Goal: Navigation & Orientation: Find specific page/section

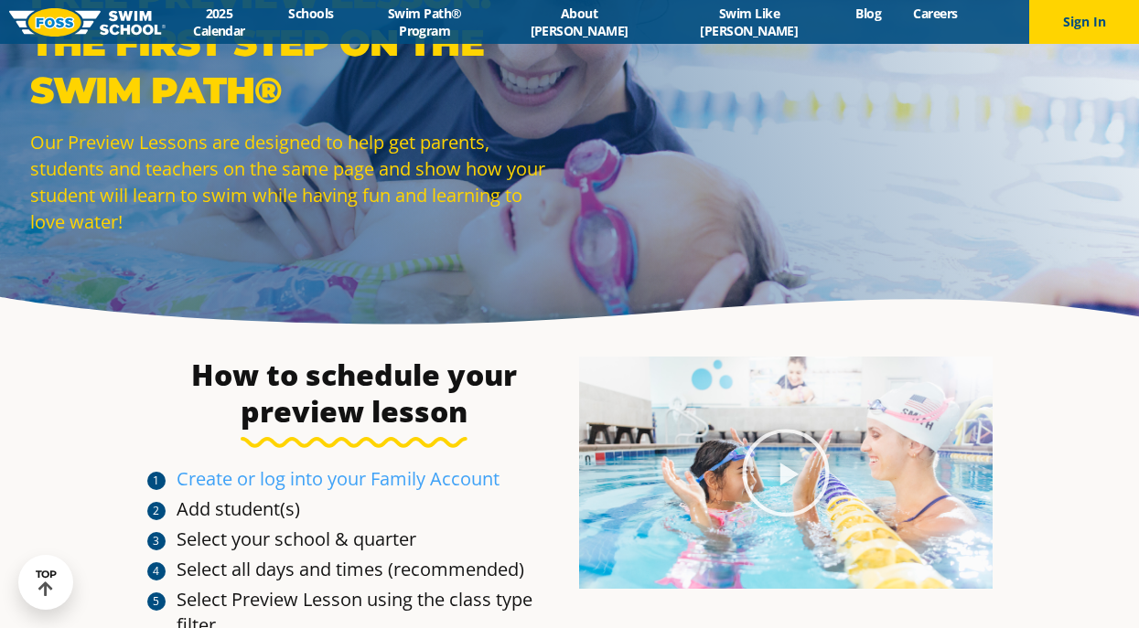
click at [519, 472] on li "Create or log into your Family Account" at bounding box center [368, 479] width 384 height 26
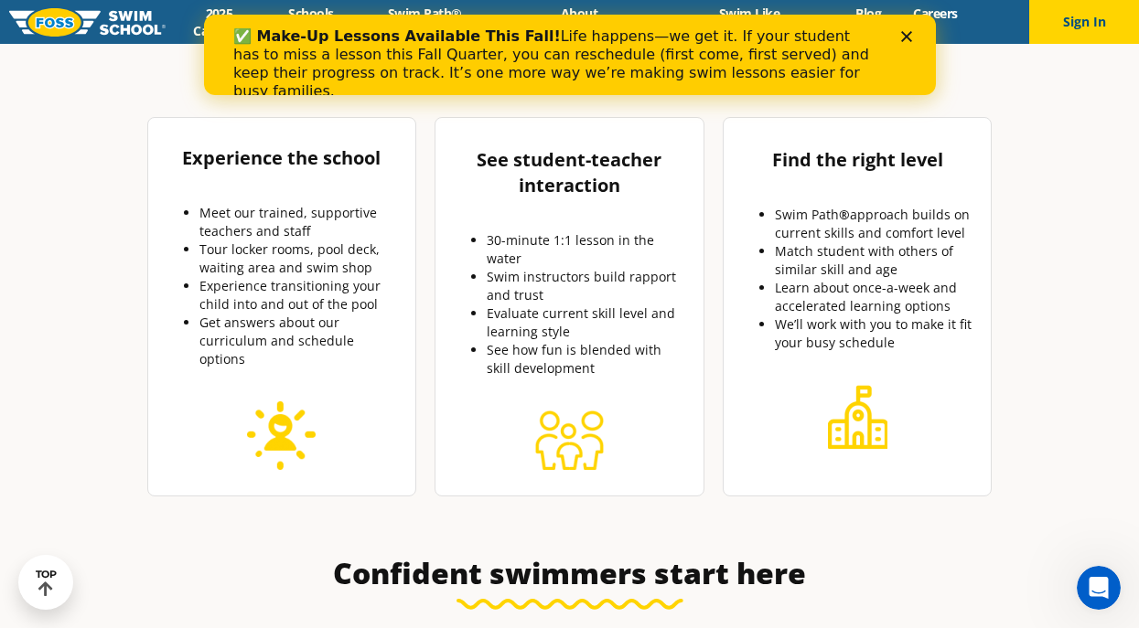
scroll to position [741, 0]
click at [897, 30] on div "✅ Make-Up Lessons Available This Fall! Life happens—we get it. If your student …" at bounding box center [568, 64] width 673 height 84
click at [907, 31] on icon "Close" at bounding box center [905, 36] width 11 height 11
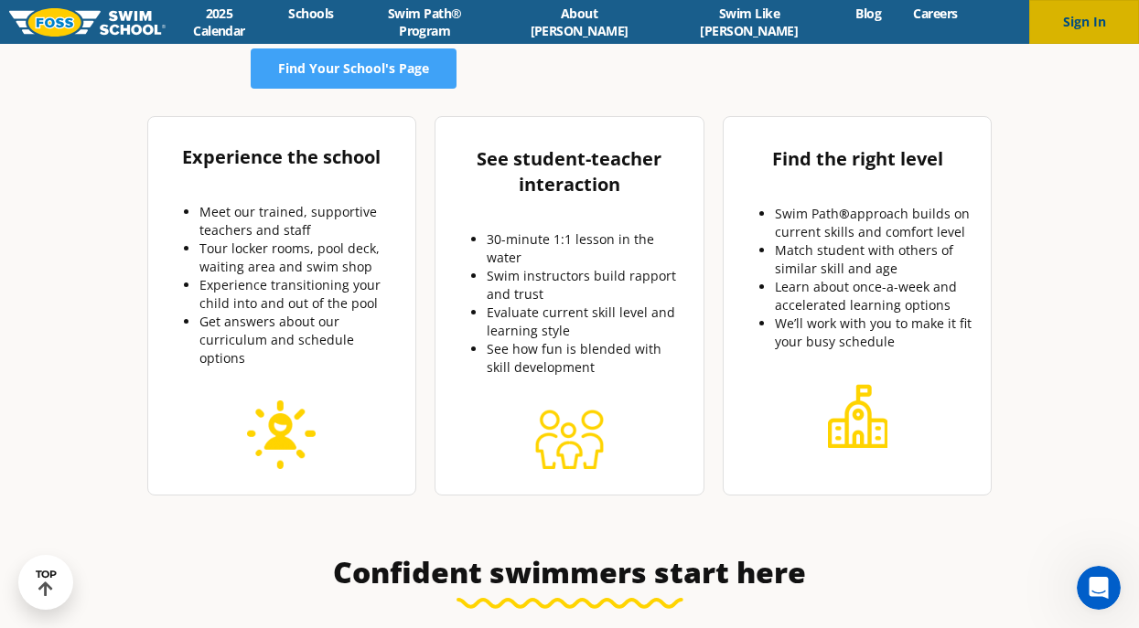
click at [1080, 21] on button "Sign In" at bounding box center [1084, 22] width 110 height 44
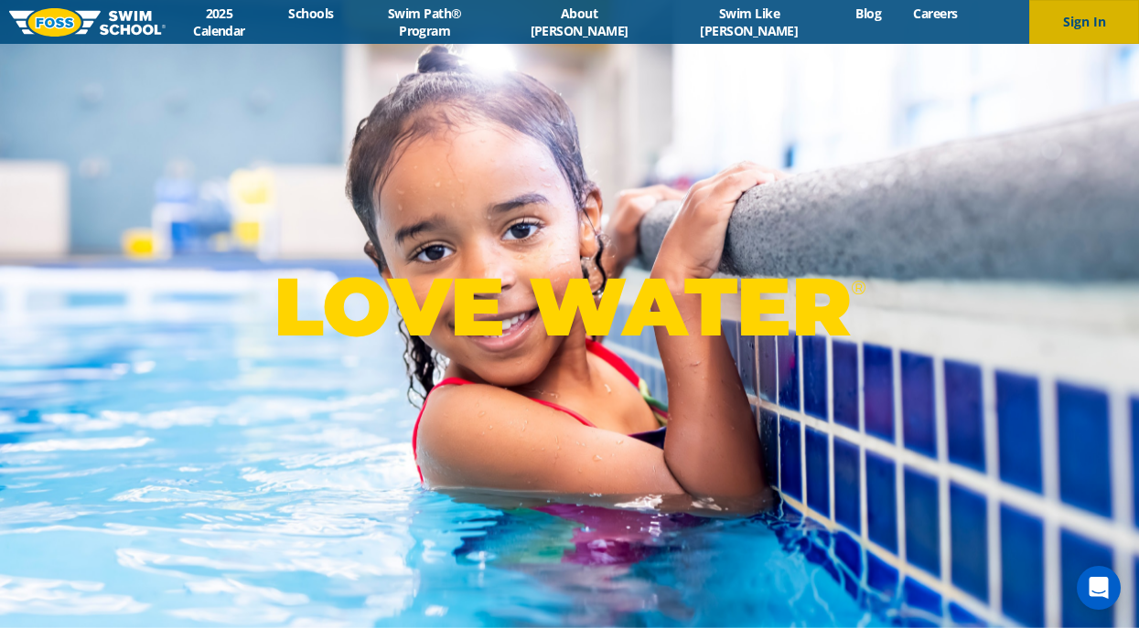
click at [1078, 34] on button "Sign In" at bounding box center [1084, 22] width 110 height 44
click at [481, 19] on link "Swim Path® Program" at bounding box center [424, 22] width 150 height 35
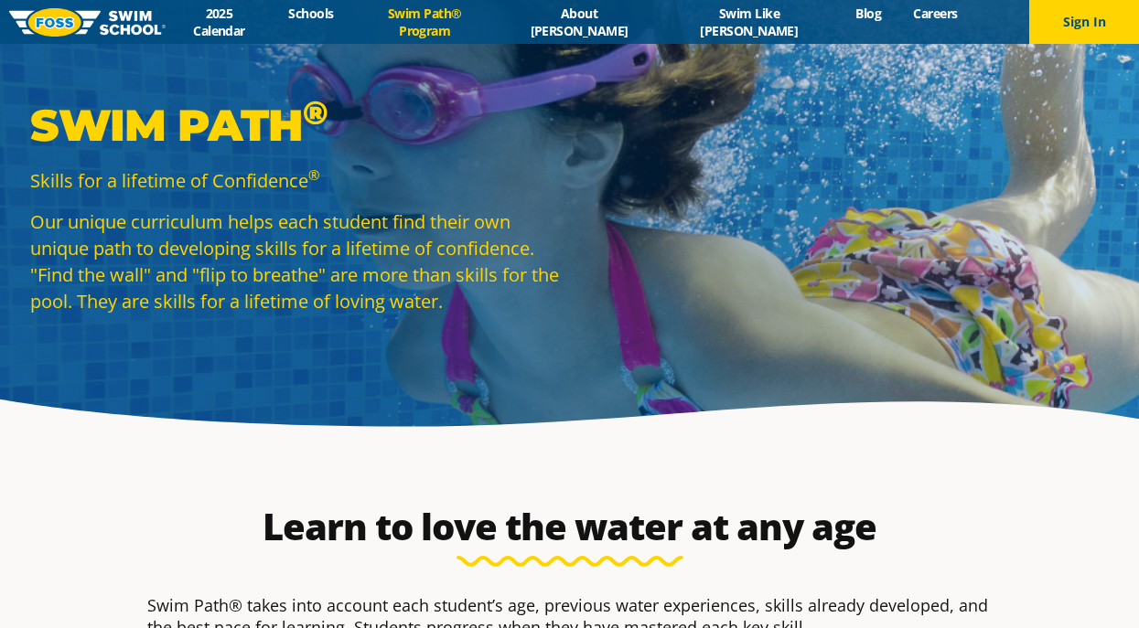
click at [531, 189] on p "Skills for a lifetime of Confidence ®" at bounding box center [295, 180] width 530 height 27
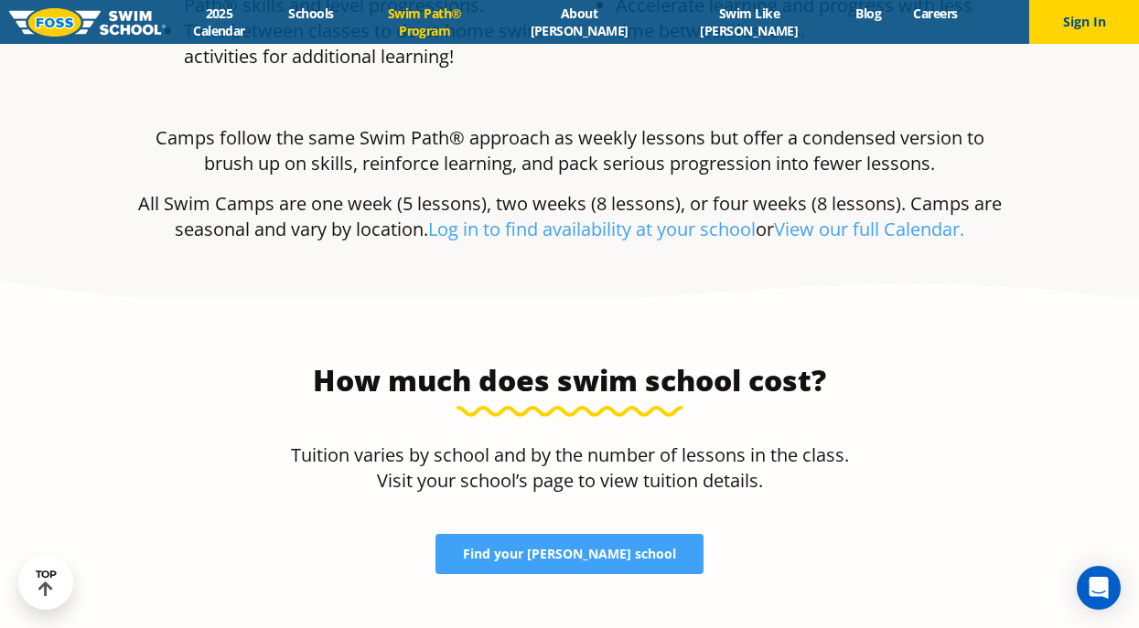
scroll to position [3570, 0]
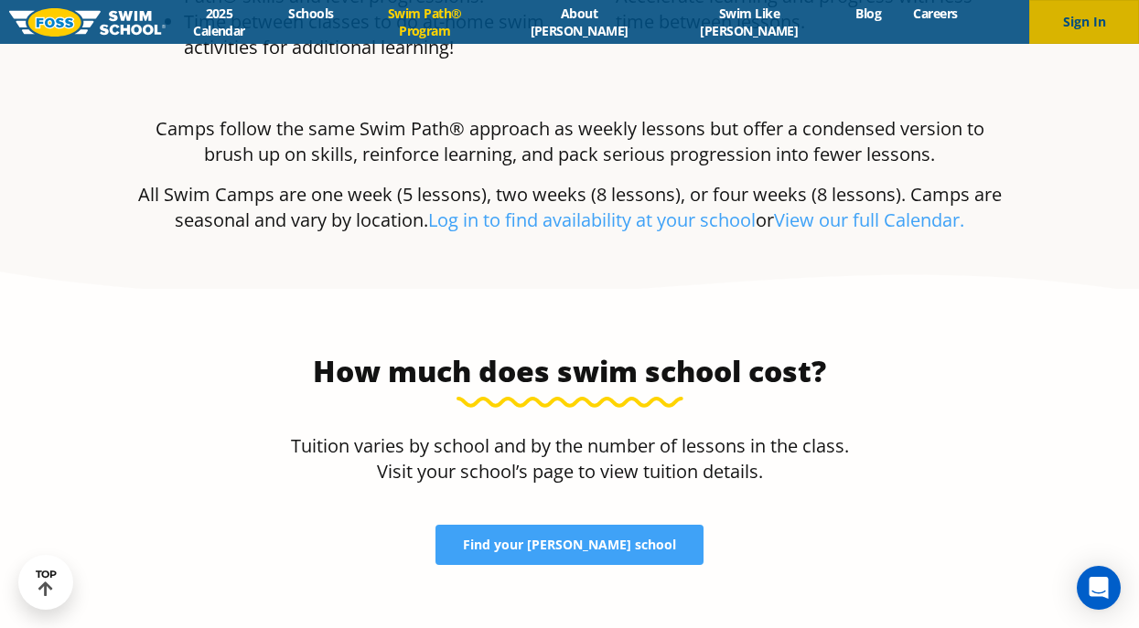
click at [1081, 23] on button "Sign In" at bounding box center [1084, 22] width 110 height 44
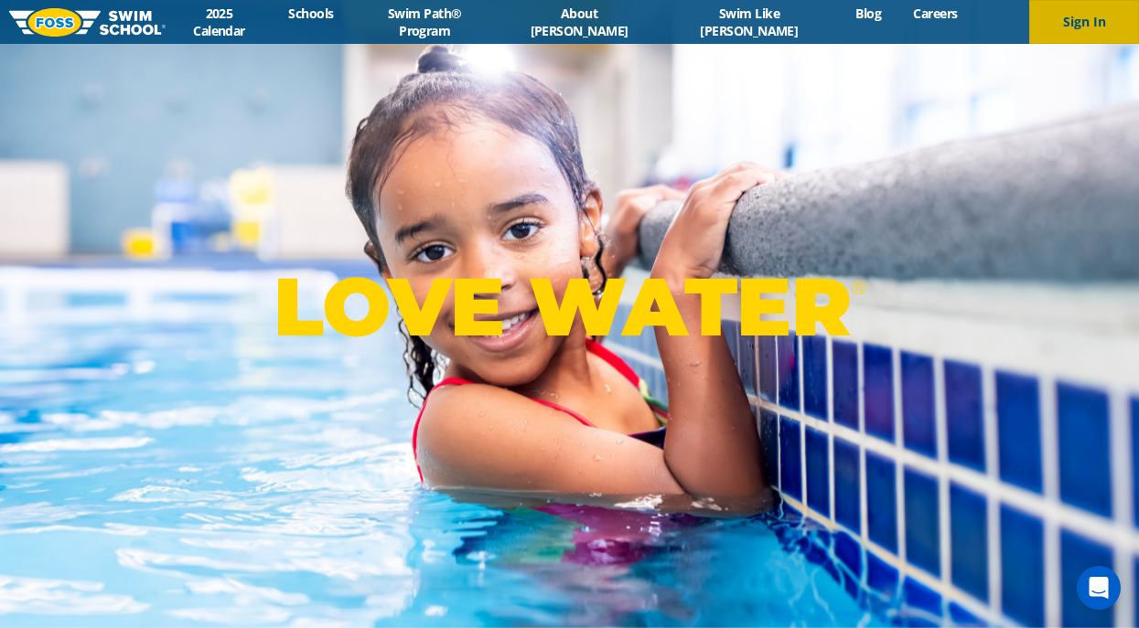
click at [1081, 16] on button "Sign In" at bounding box center [1084, 22] width 110 height 44
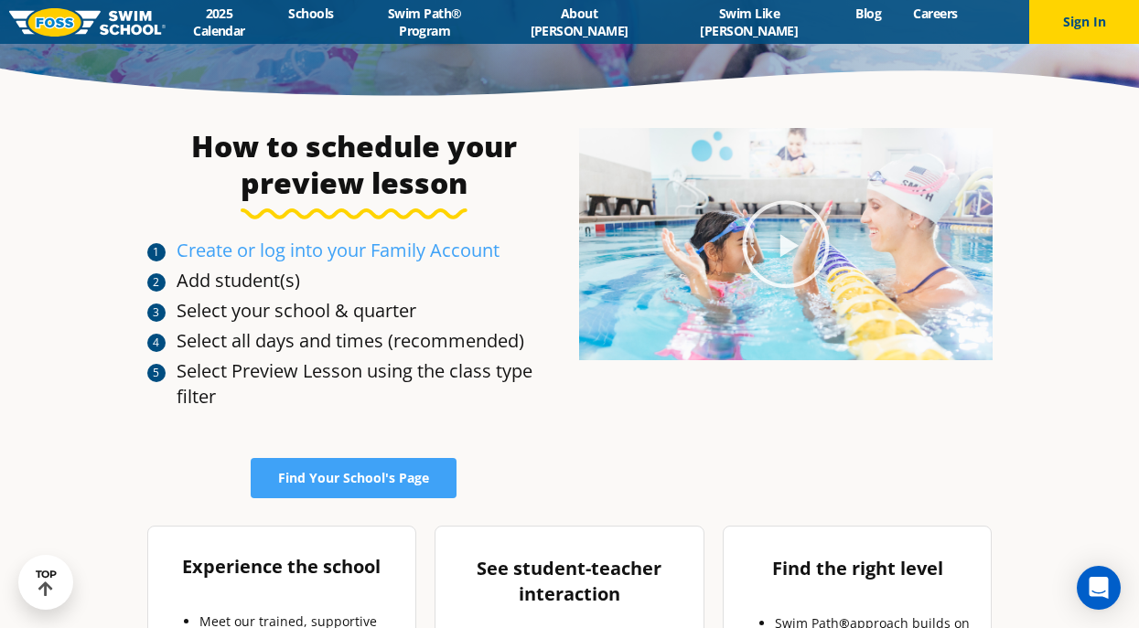
scroll to position [334, 0]
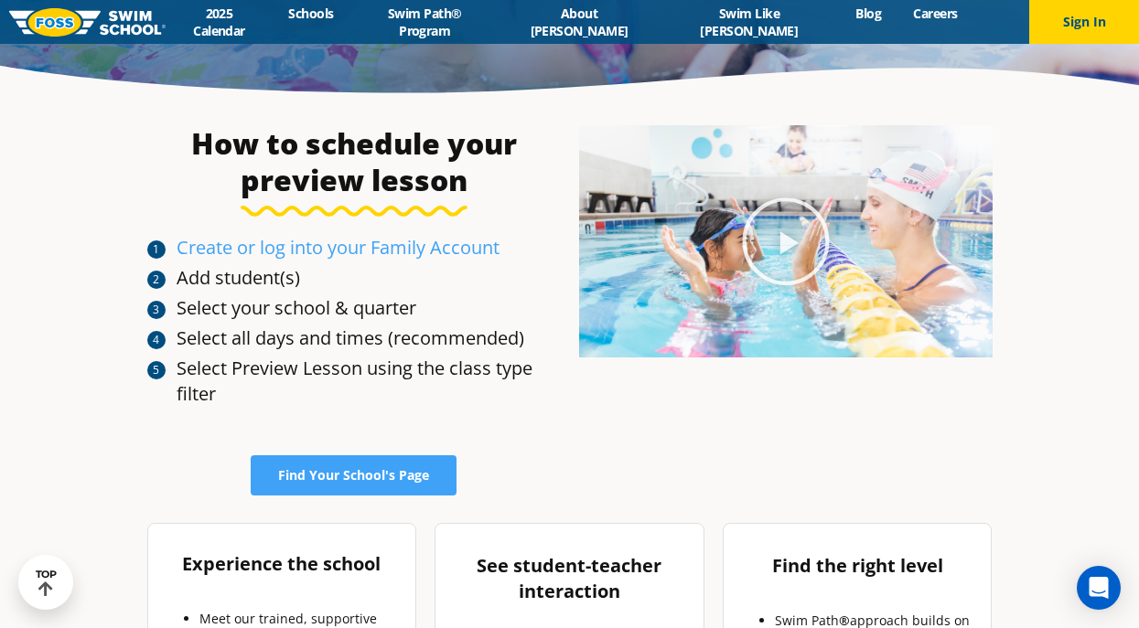
click at [806, 237] on icon "Play Video about Olympian Regan Smith, FOSS" at bounding box center [785, 241] width 91 height 91
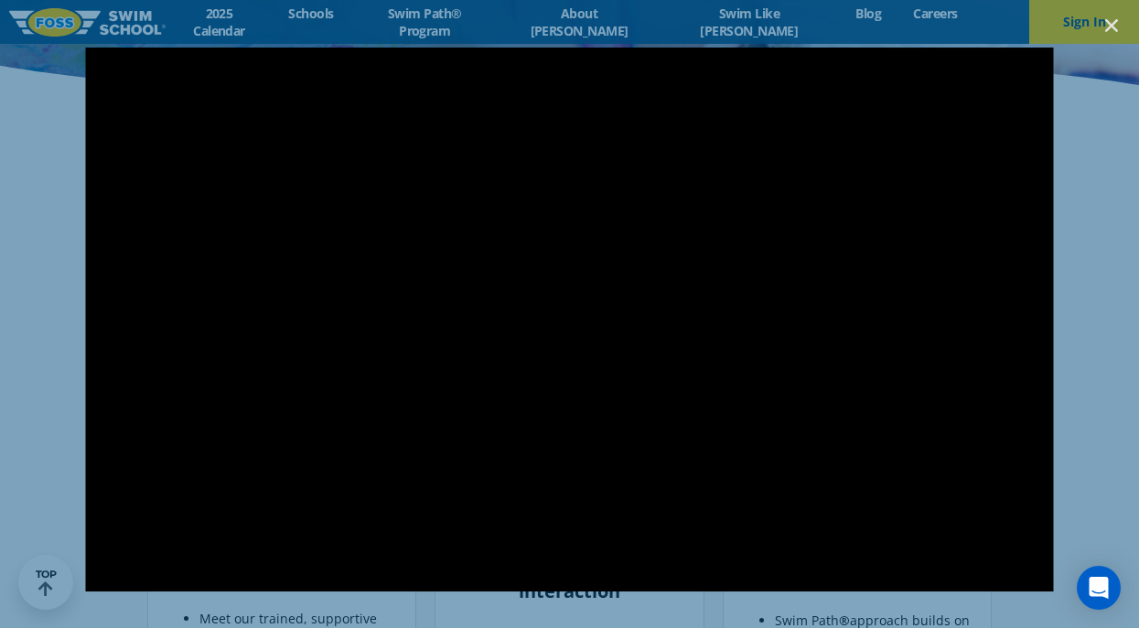
click at [1094, 265] on div at bounding box center [569, 315] width 1139 height 534
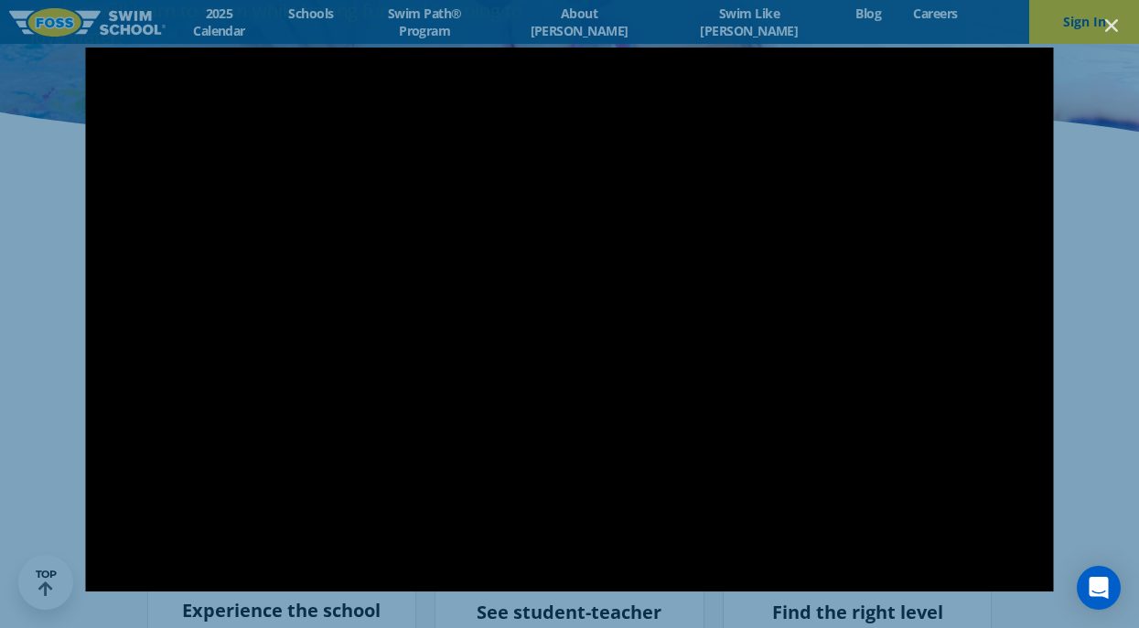
scroll to position [271, 0]
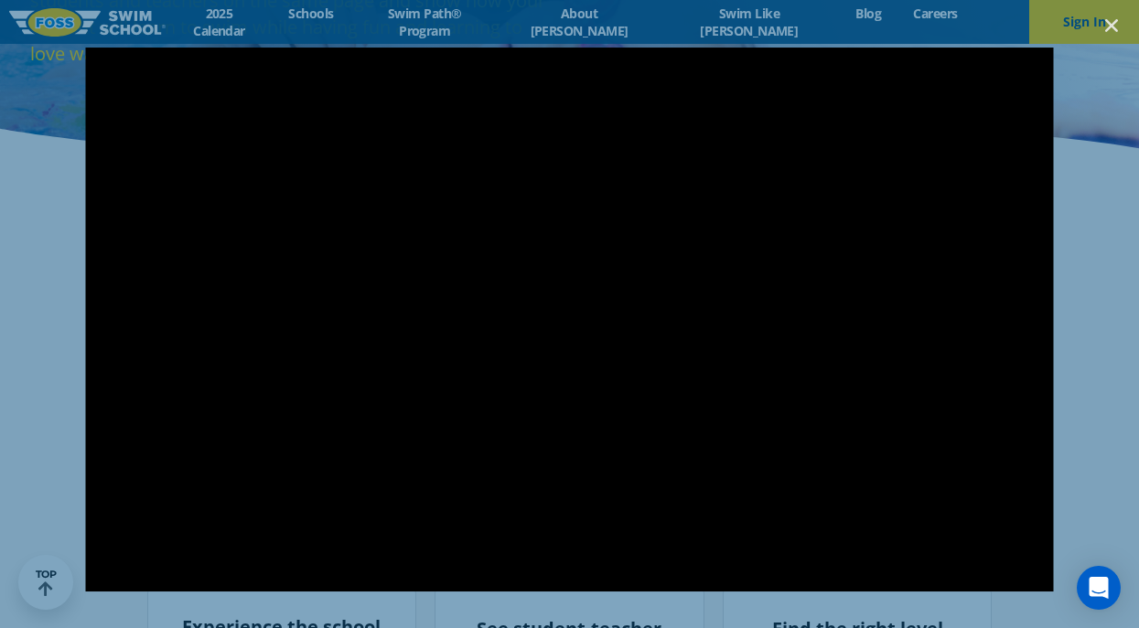
click at [1071, 320] on div at bounding box center [569, 315] width 1139 height 534
